Goal: Task Accomplishment & Management: Manage account settings

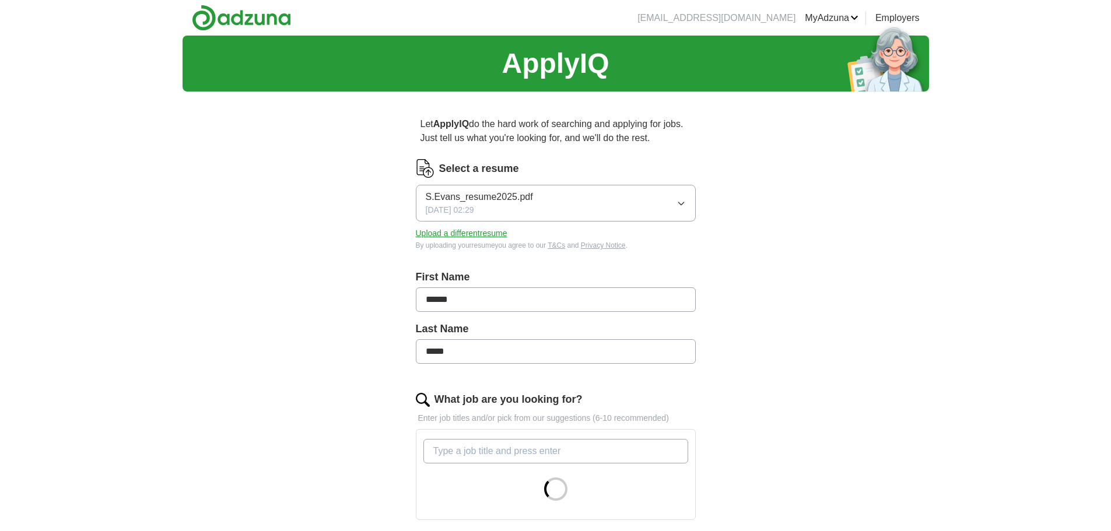
click at [651, 222] on button "S.Evans_resume2025.pdf [DATE] 02:29" at bounding box center [556, 203] width 280 height 37
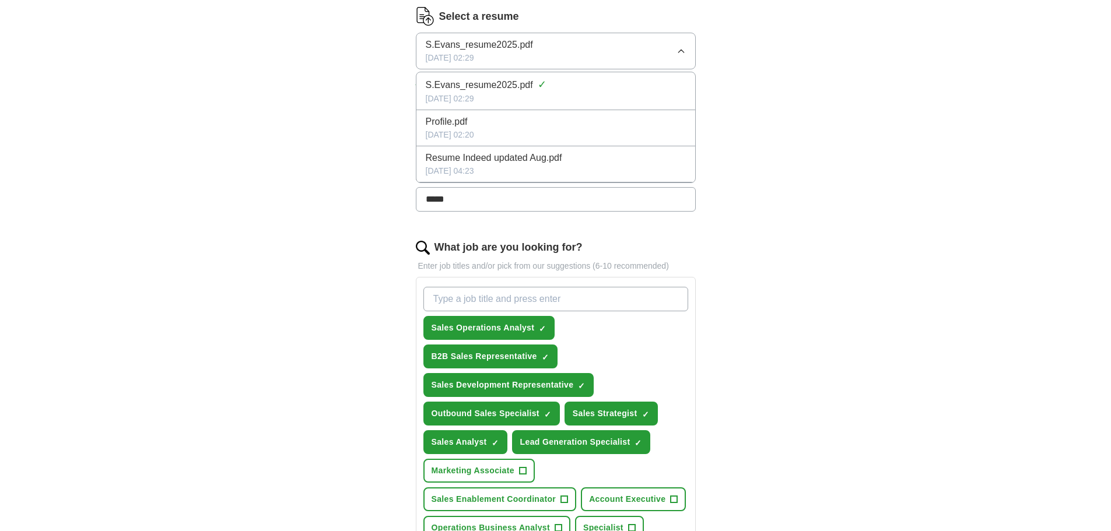
scroll to position [194, 0]
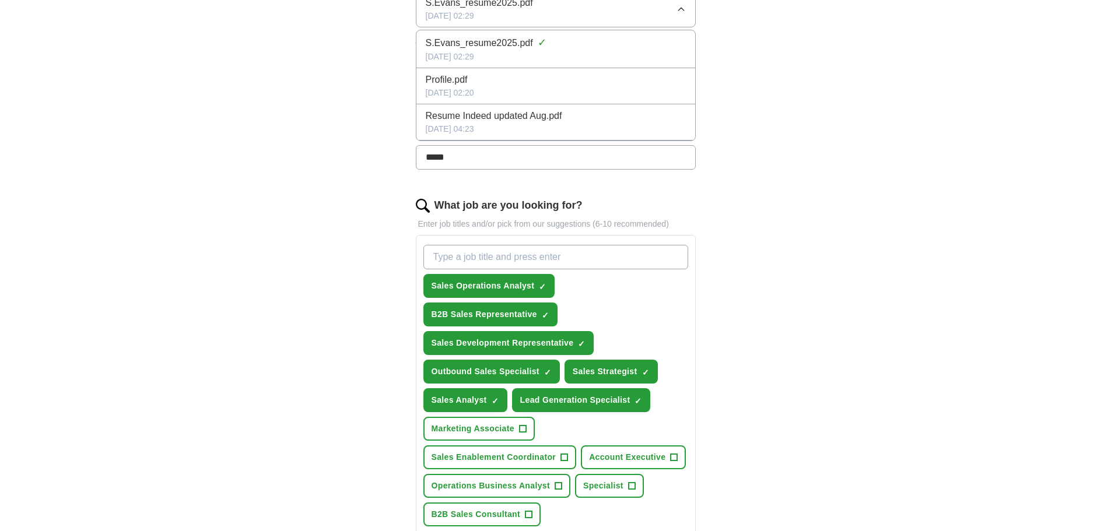
click at [897, 195] on div "ApplyIQ Let ApplyIQ do the hard work of searching and applying for jobs. Just t…" at bounding box center [555, 331] width 746 height 980
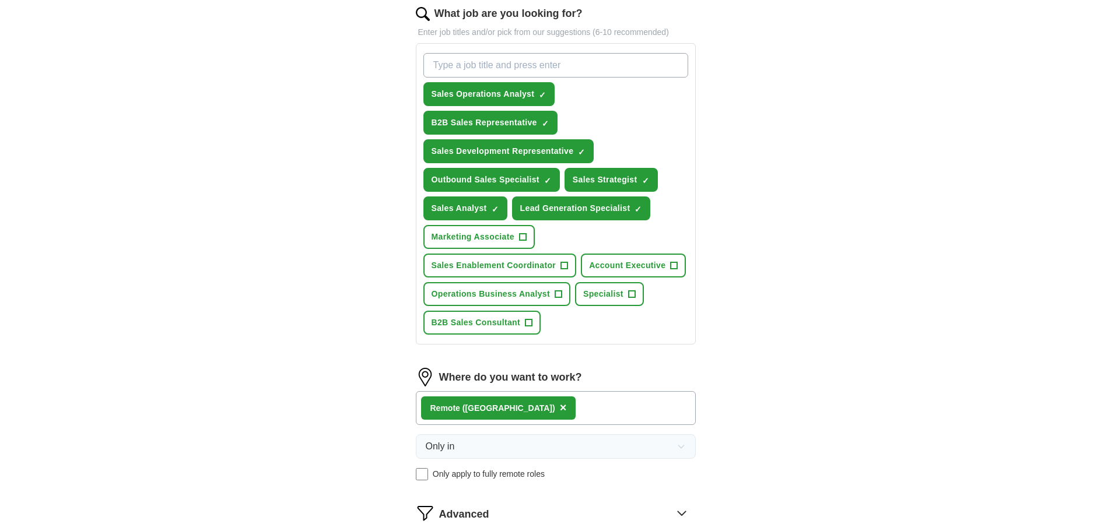
scroll to position [389, 0]
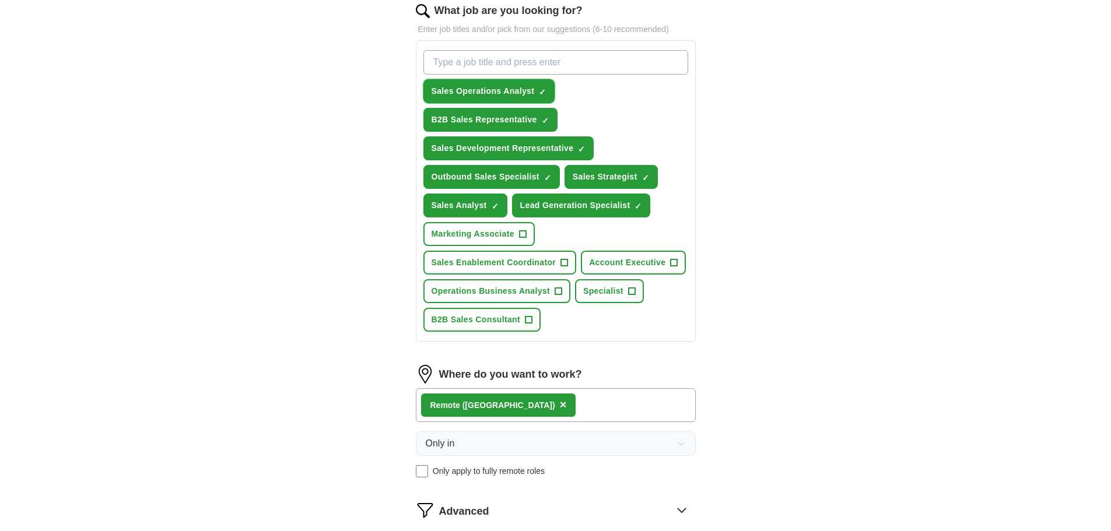
click at [529, 97] on span "Sales Operations Analyst" at bounding box center [482, 91] width 103 height 12
click at [521, 126] on span "B2B Sales Representative" at bounding box center [484, 120] width 106 height 12
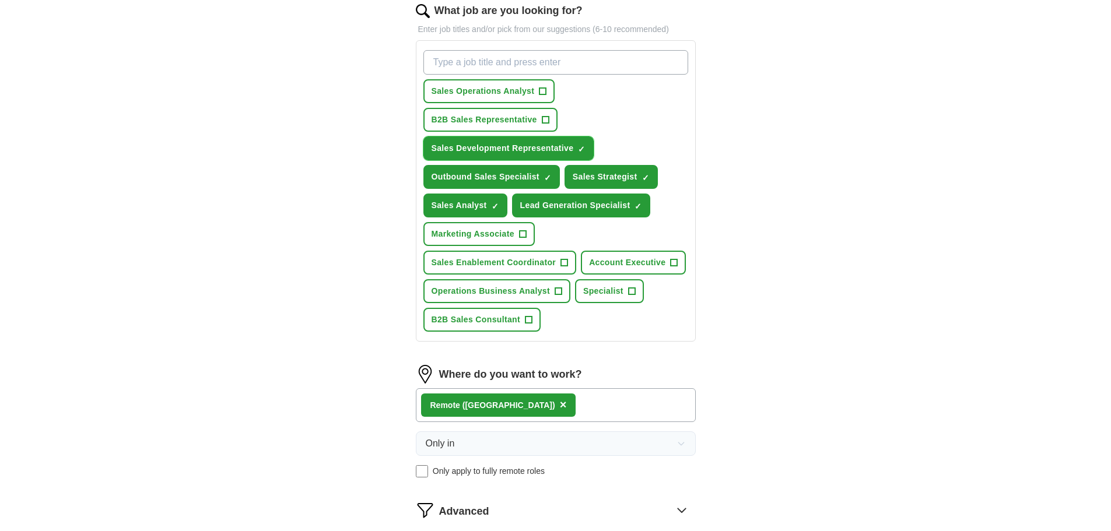
click at [473, 154] on span "Sales Development Representative" at bounding box center [502, 148] width 142 height 12
click at [473, 183] on span "Outbound Sales Specialist" at bounding box center [485, 177] width 108 height 12
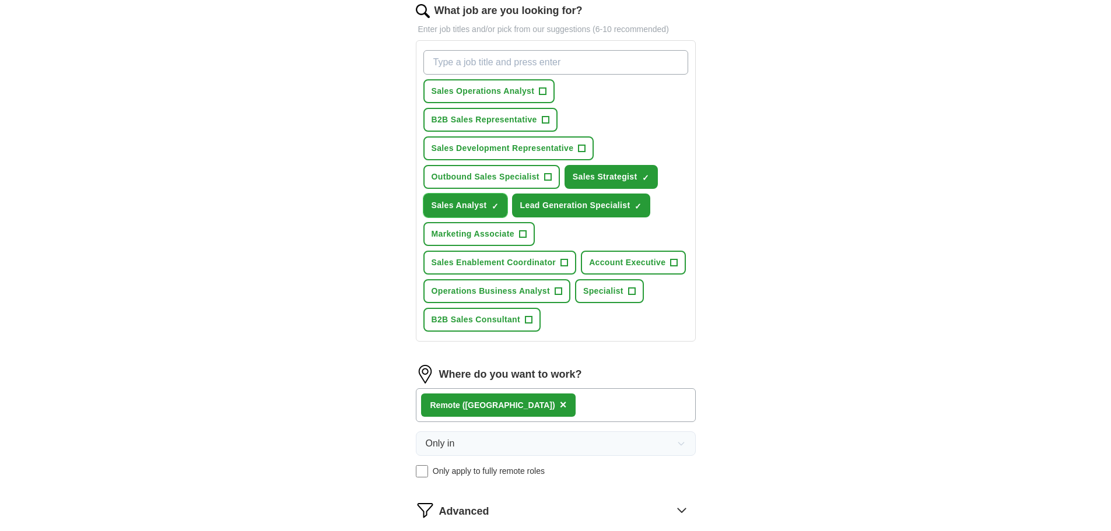
drag, startPoint x: 472, startPoint y: 238, endPoint x: 552, endPoint y: 249, distance: 81.1
click at [472, 212] on span "Sales Analyst" at bounding box center [458, 205] width 55 height 12
click at [578, 217] on button "Lead Generation Specialist ✓ ×" at bounding box center [581, 206] width 139 height 24
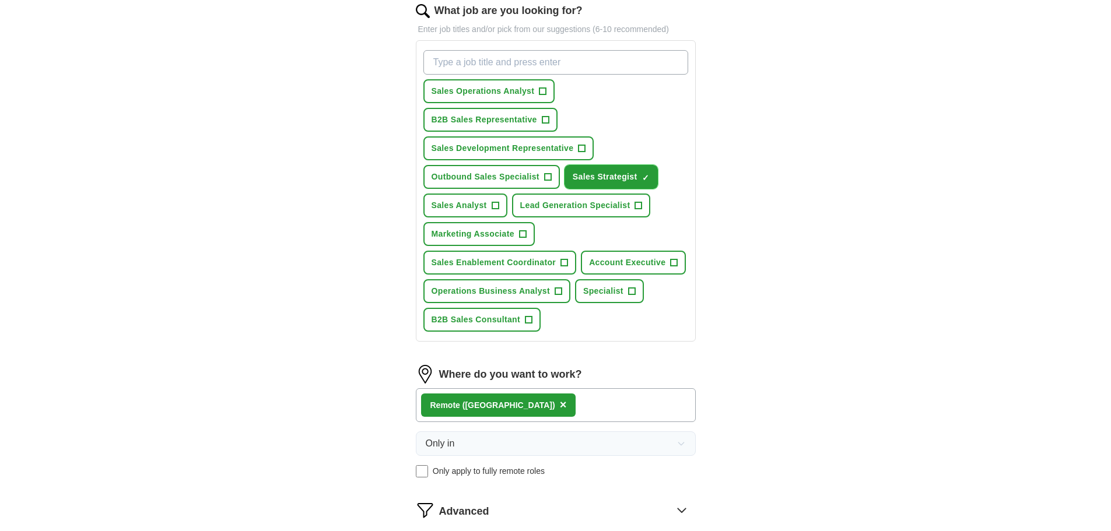
click at [600, 183] on span "Sales Strategist" at bounding box center [604, 177] width 65 height 12
click at [577, 217] on button "Lead Generation Specialist +" at bounding box center [581, 206] width 139 height 24
click at [490, 246] on button "Marketing Associate +" at bounding box center [478, 234] width 111 height 24
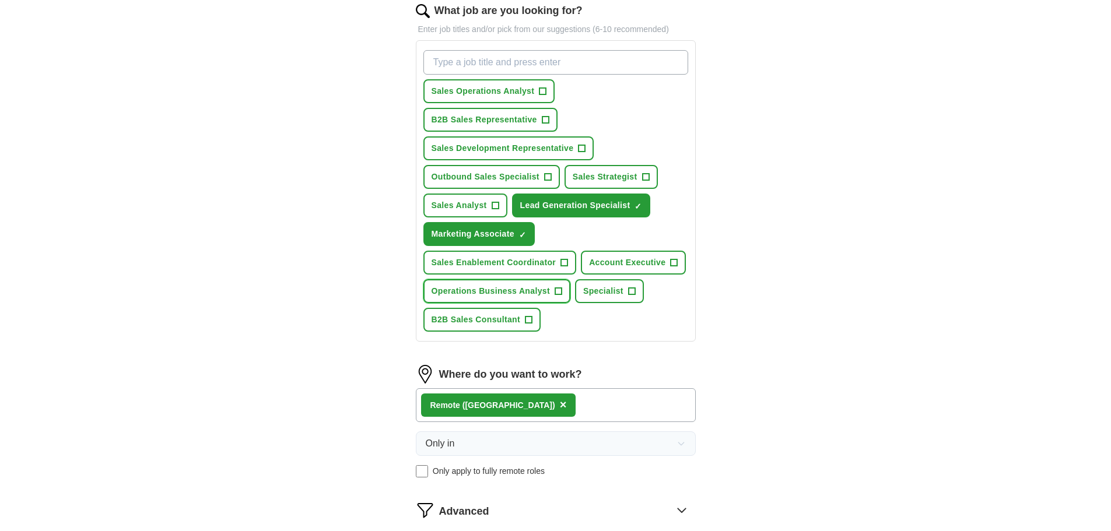
click at [467, 297] on span "Operations Business Analyst" at bounding box center [490, 291] width 118 height 12
click at [606, 297] on span "Specialist" at bounding box center [603, 291] width 40 height 12
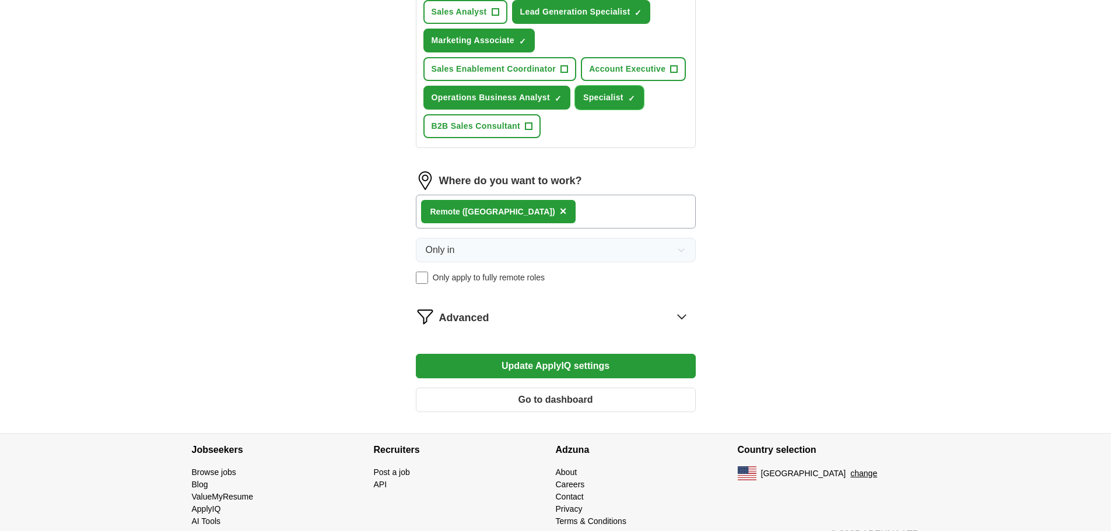
scroll to position [583, 0]
click at [576, 378] on button "Update ApplyIQ settings" at bounding box center [556, 365] width 280 height 24
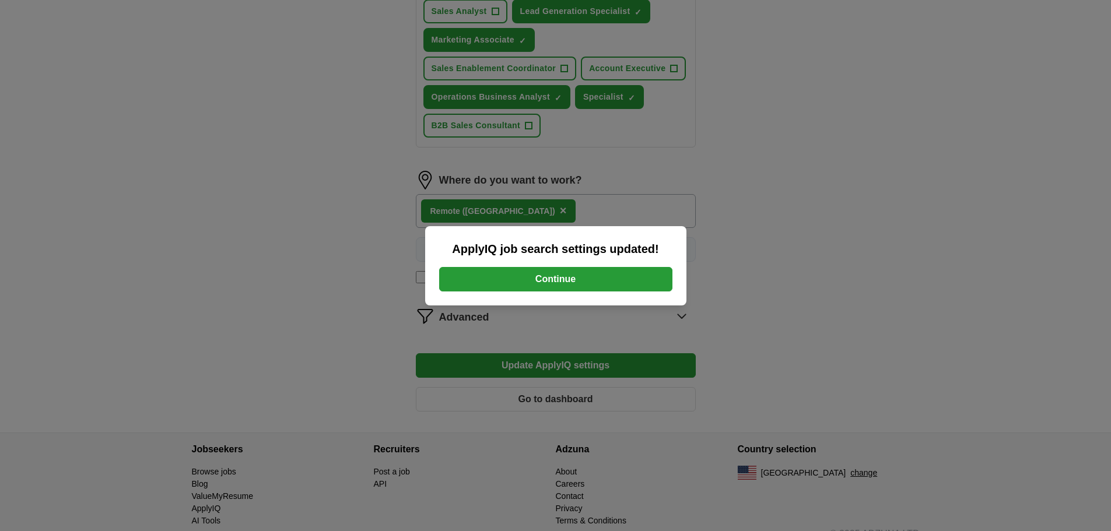
click at [557, 284] on button "Continue" at bounding box center [555, 279] width 233 height 24
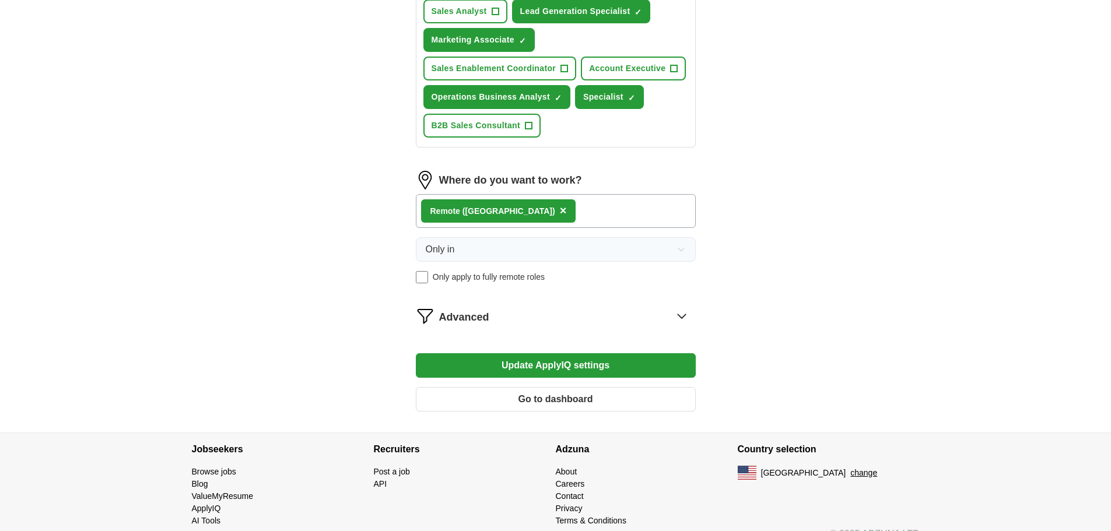
click at [571, 412] on button "Go to dashboard" at bounding box center [556, 399] width 280 height 24
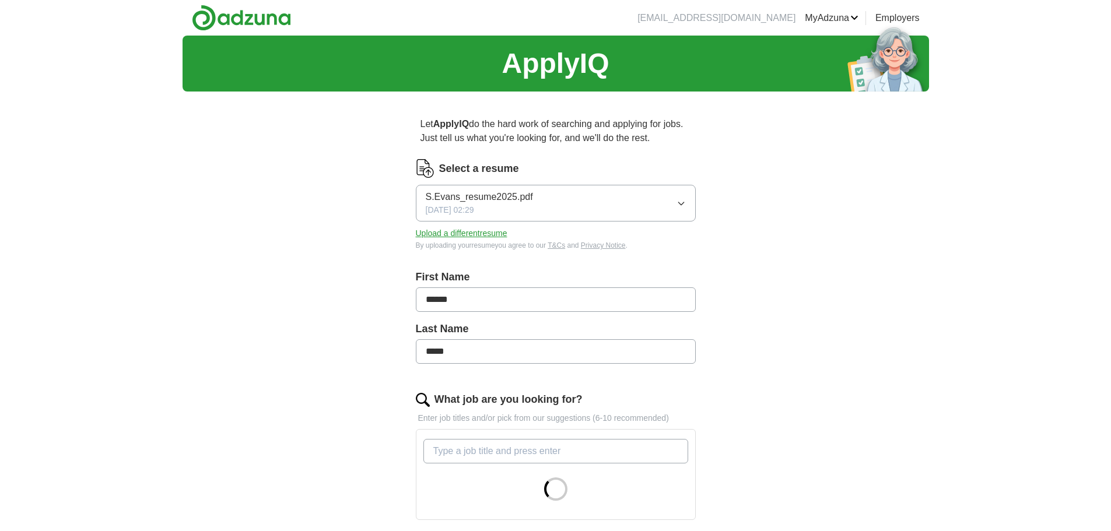
click at [609, 198] on button "S.Evans_resume2025.pdf [DATE] 02:29" at bounding box center [556, 203] width 280 height 37
click at [528, 244] on span "S.Evans_resume2025.pdf" at bounding box center [479, 237] width 107 height 14
click at [464, 240] on button "Upload a different resume" at bounding box center [462, 233] width 92 height 12
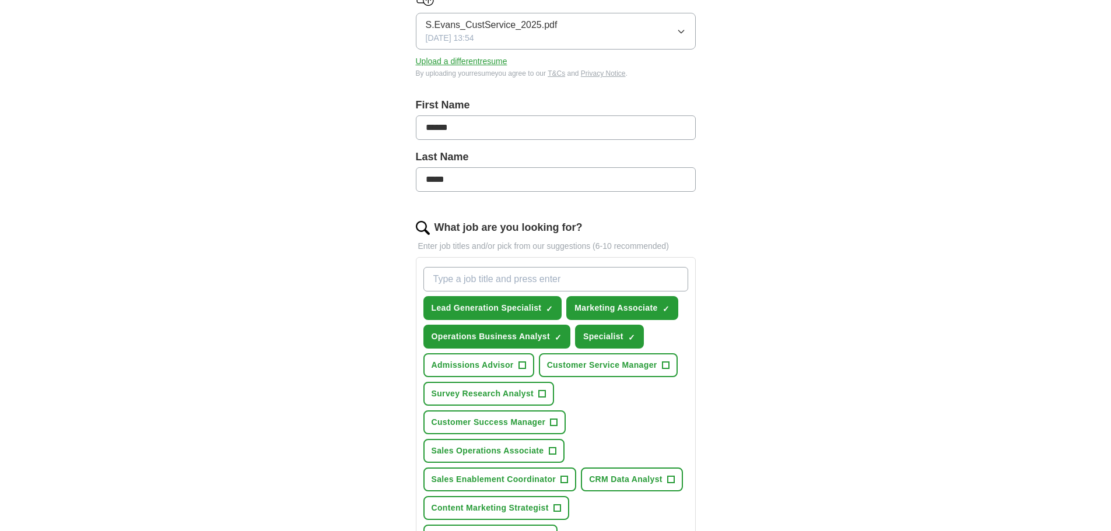
scroll to position [194, 0]
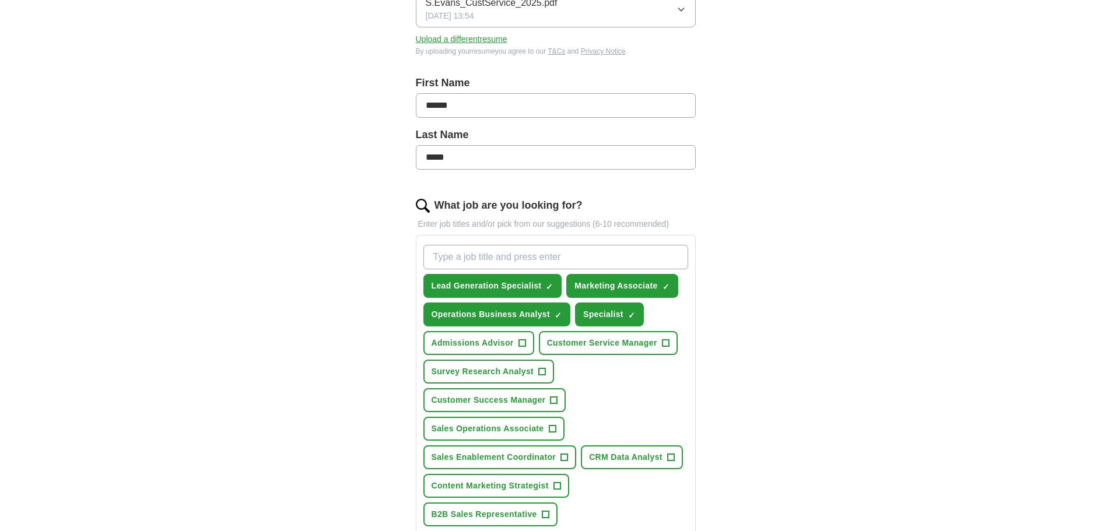
click at [574, 269] on input "What job are you looking for?" at bounding box center [555, 257] width 265 height 24
type input "customer service representative"
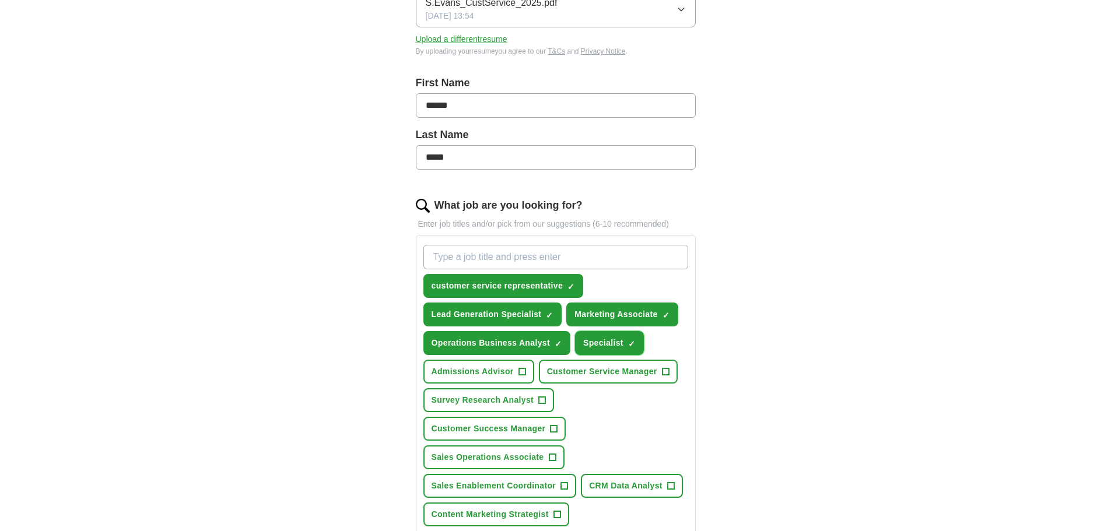
click at [628, 355] on button "Specialist ✓ ×" at bounding box center [609, 343] width 69 height 24
click at [0, 0] on span "×" at bounding box center [0, 0] width 0 height 0
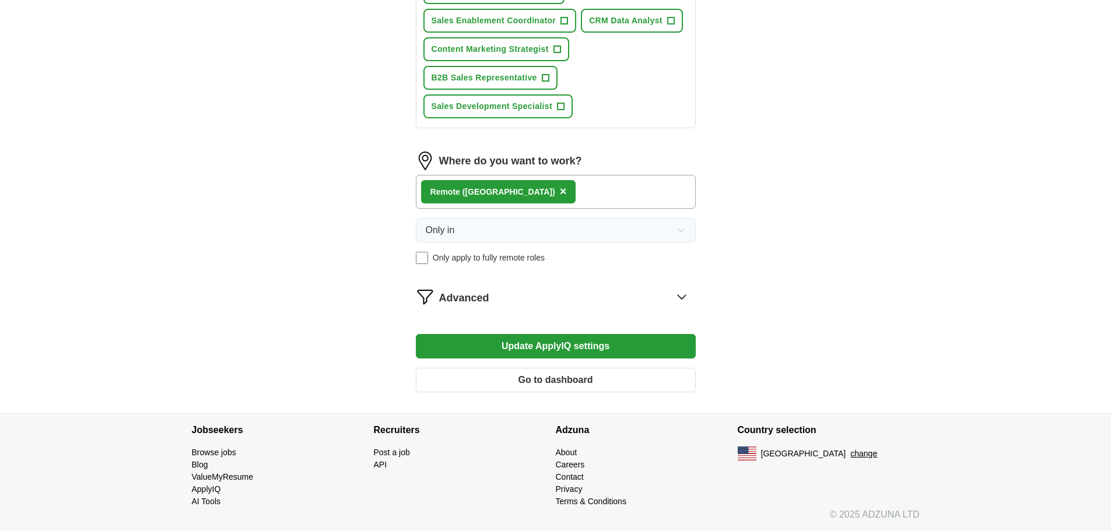
scroll to position [820, 0]
click at [557, 289] on div "Advanced" at bounding box center [567, 296] width 256 height 19
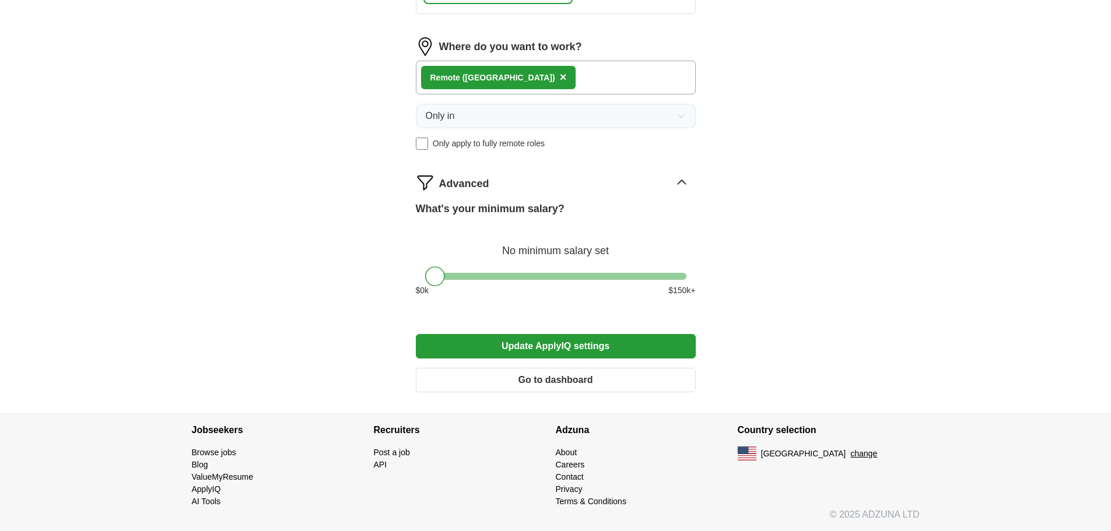
click at [590, 359] on button "Update ApplyIQ settings" at bounding box center [556, 346] width 280 height 24
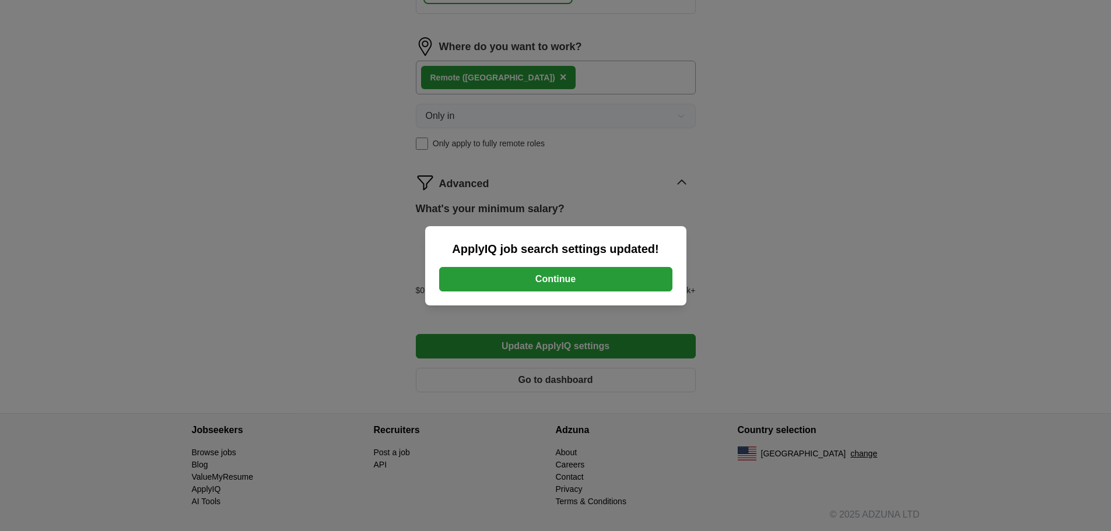
click at [559, 291] on button "Continue" at bounding box center [555, 279] width 233 height 24
